Goal: Task Accomplishment & Management: Complete application form

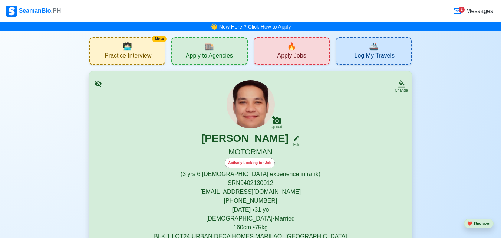
click at [304, 49] on div "🔥 Apply Jobs" at bounding box center [291, 51] width 76 height 28
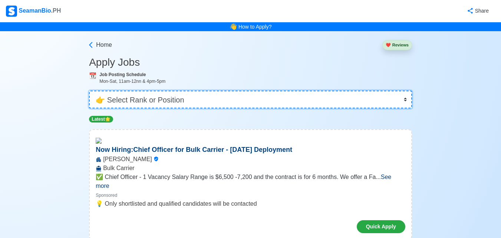
click at [238, 97] on select "👉 Select Rank or Position Master Chief Officer 2nd Officer 3rd Officer Junior O…" at bounding box center [250, 99] width 323 height 18
click at [403, 99] on select "👉 Select Rank or Position Master Chief Officer 2nd Officer 3rd Officer Junior O…" at bounding box center [250, 99] width 323 height 18
select select "Motorman"
click at [90, 90] on select "👉 Select Rank or Position Master Chief Officer 2nd Officer 3rd Officer Junior O…" at bounding box center [250, 99] width 323 height 18
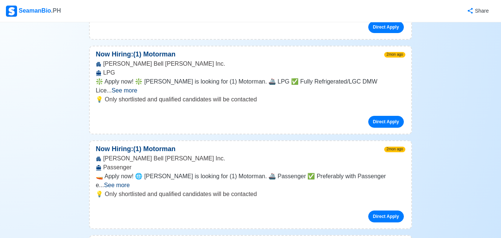
scroll to position [1626, 0]
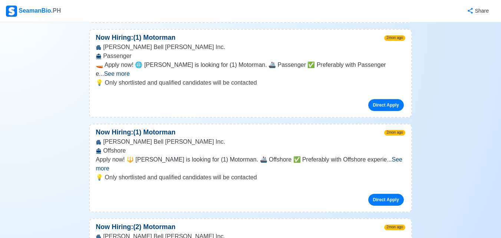
scroll to position [1705, 0]
